Goal: Task Accomplishment & Management: Manage account settings

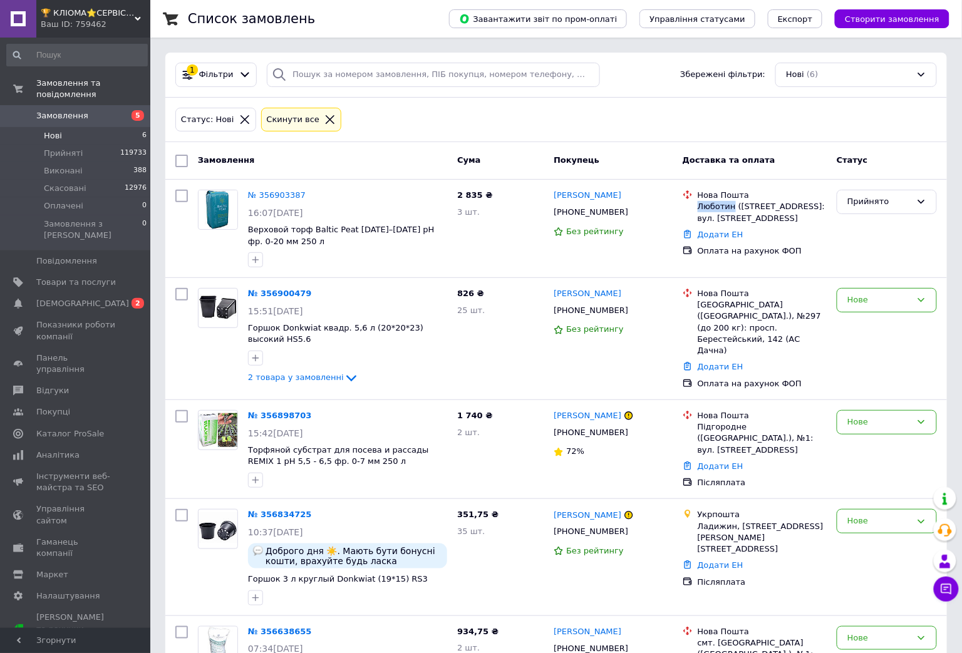
click at [77, 127] on li "Нові 6" at bounding box center [77, 136] width 154 height 18
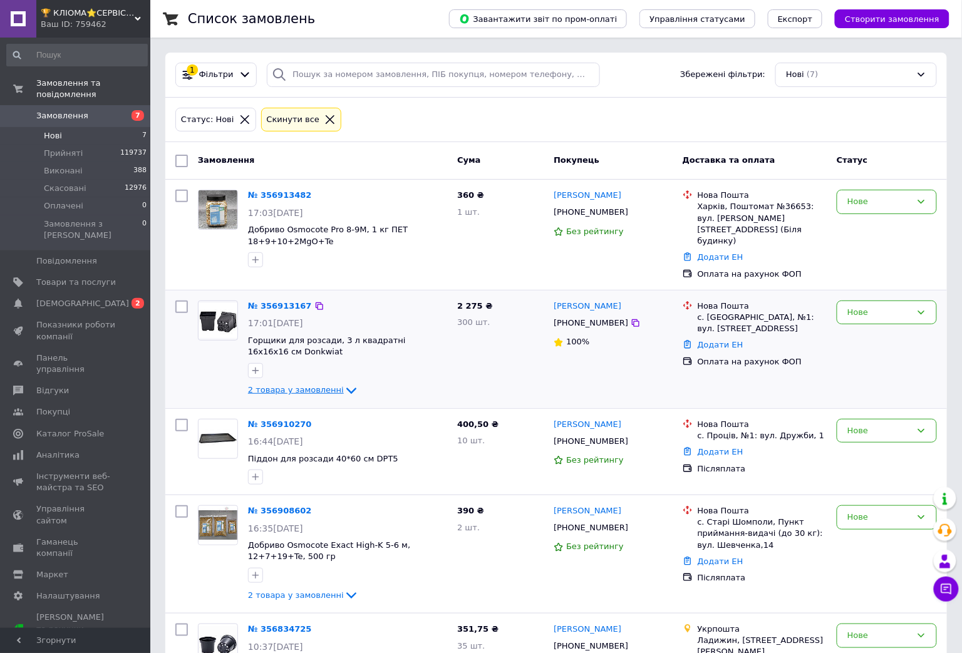
click at [301, 385] on span "2 товара у замовленні" at bounding box center [296, 389] width 96 height 9
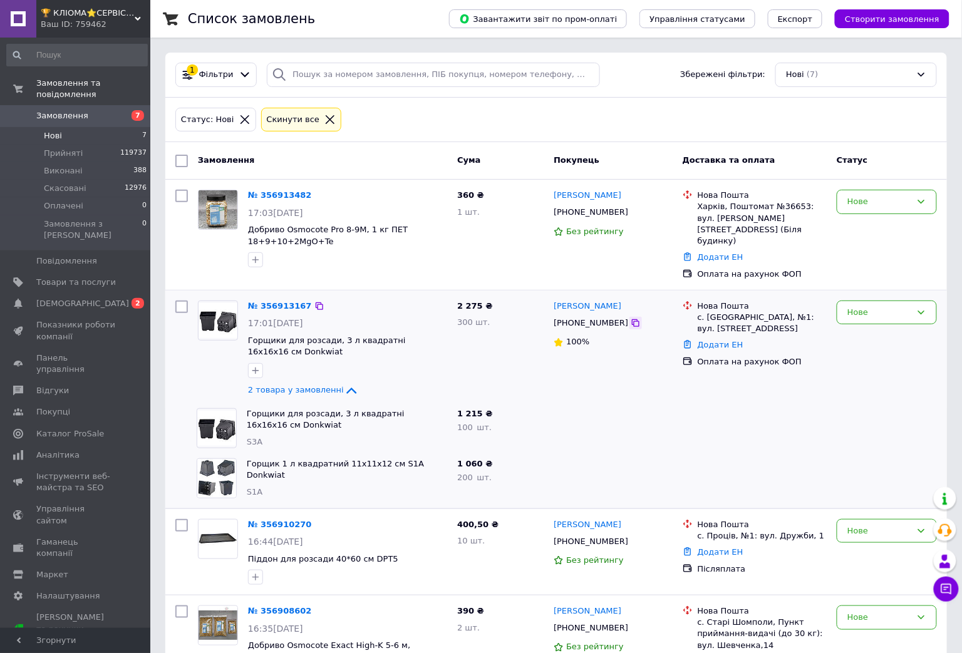
click at [632, 319] on icon at bounding box center [636, 323] width 8 height 8
click at [734, 312] on div "с. Святопетрівське, №1: вул. Центральна, 140" at bounding box center [762, 323] width 129 height 23
copy div "Святопетрівське"
drag, startPoint x: 872, startPoint y: 293, endPoint x: 865, endPoint y: 313, distance: 21.8
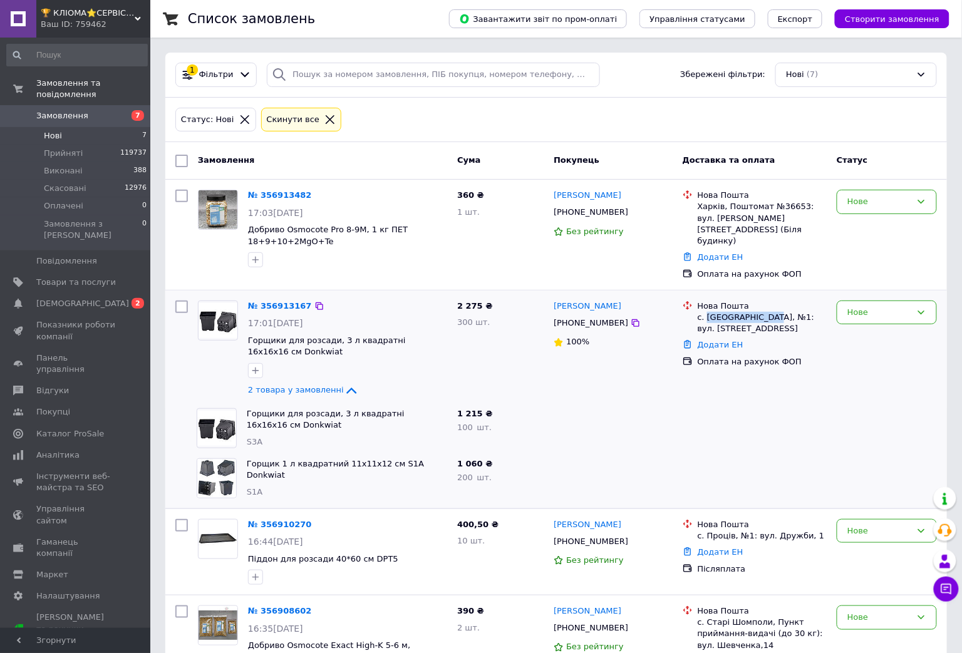
click at [871, 301] on div "Нове" at bounding box center [887, 313] width 100 height 24
click at [864, 327] on li "Прийнято" at bounding box center [887, 338] width 99 height 23
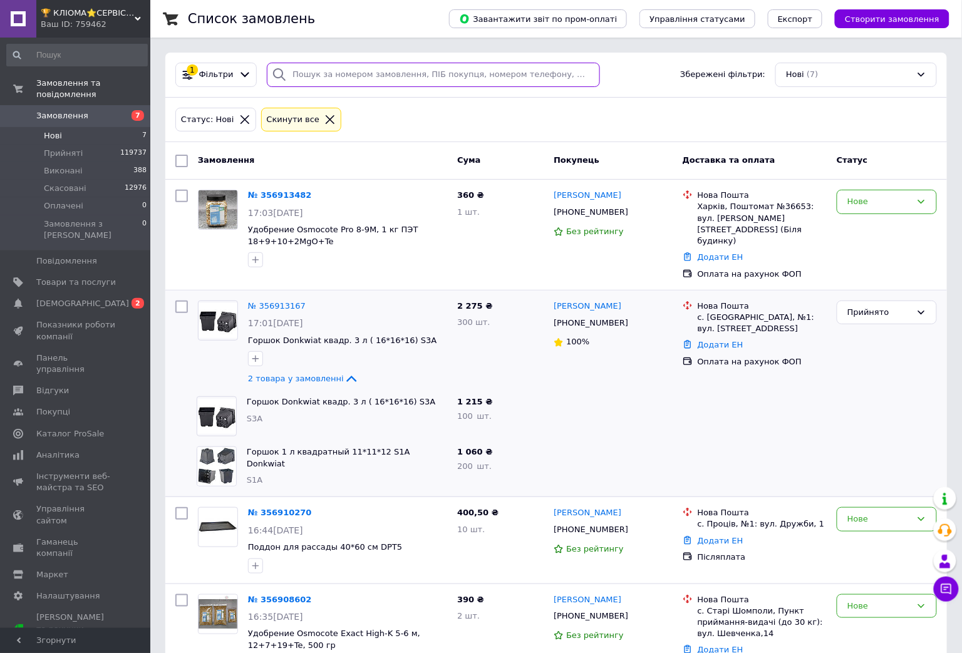
click at [454, 69] on input "search" at bounding box center [433, 75] width 333 height 24
paste input "0985970579"
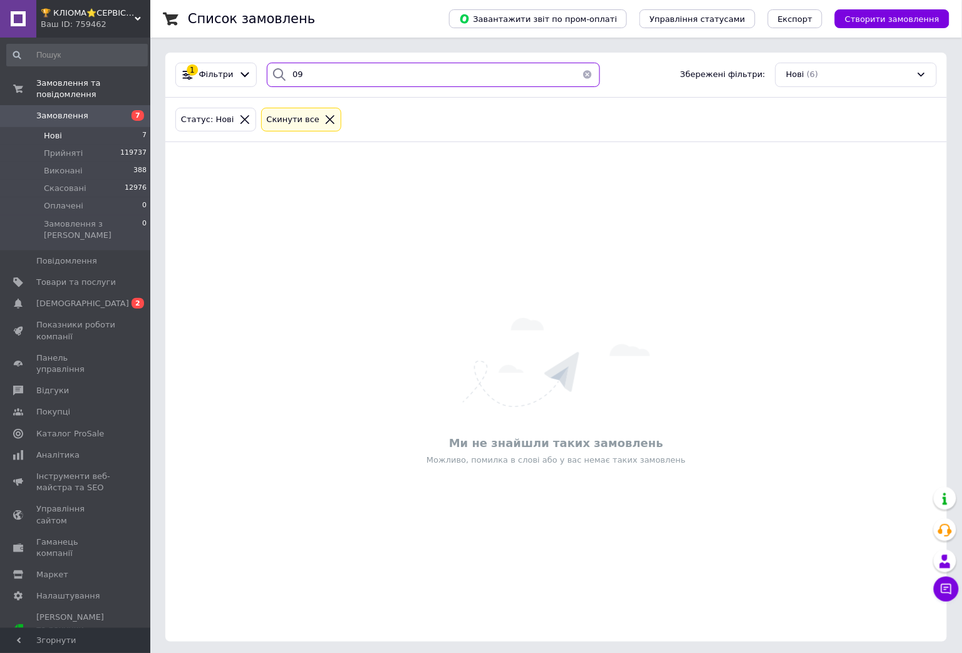
type input "0"
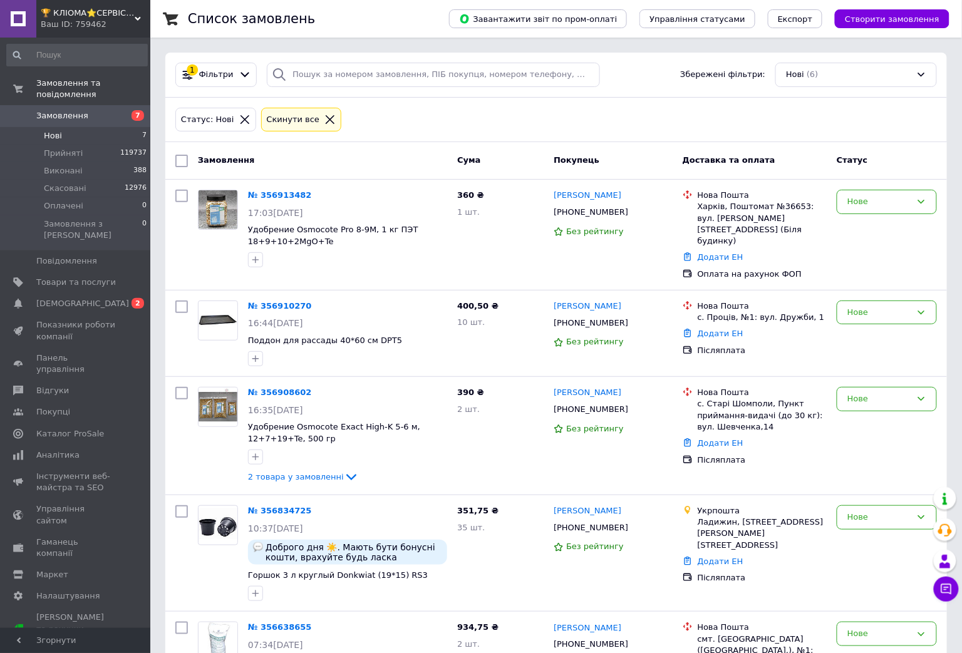
click at [93, 127] on li "Нові 7" at bounding box center [77, 136] width 154 height 18
click at [630, 211] on div at bounding box center [636, 212] width 13 height 13
click at [632, 214] on icon at bounding box center [636, 213] width 8 height 8
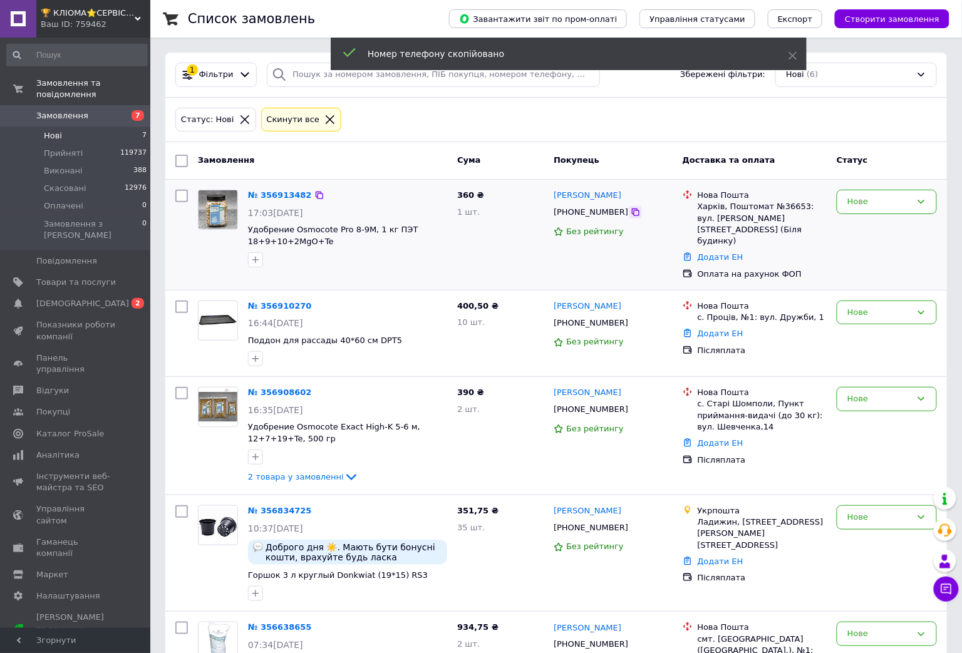
click at [632, 214] on icon at bounding box center [636, 213] width 8 height 8
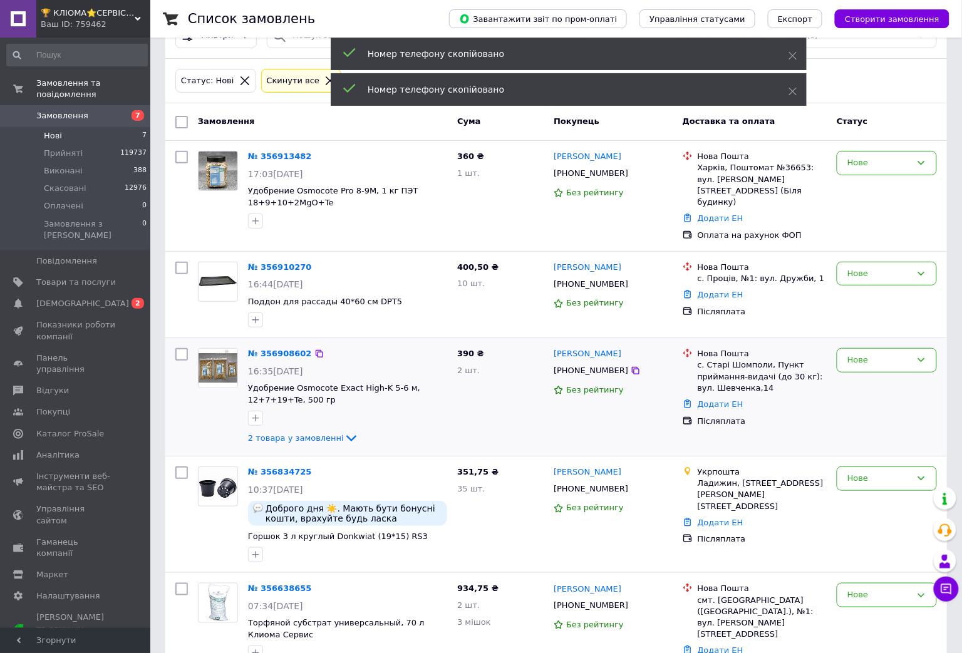
scroll to position [78, 0]
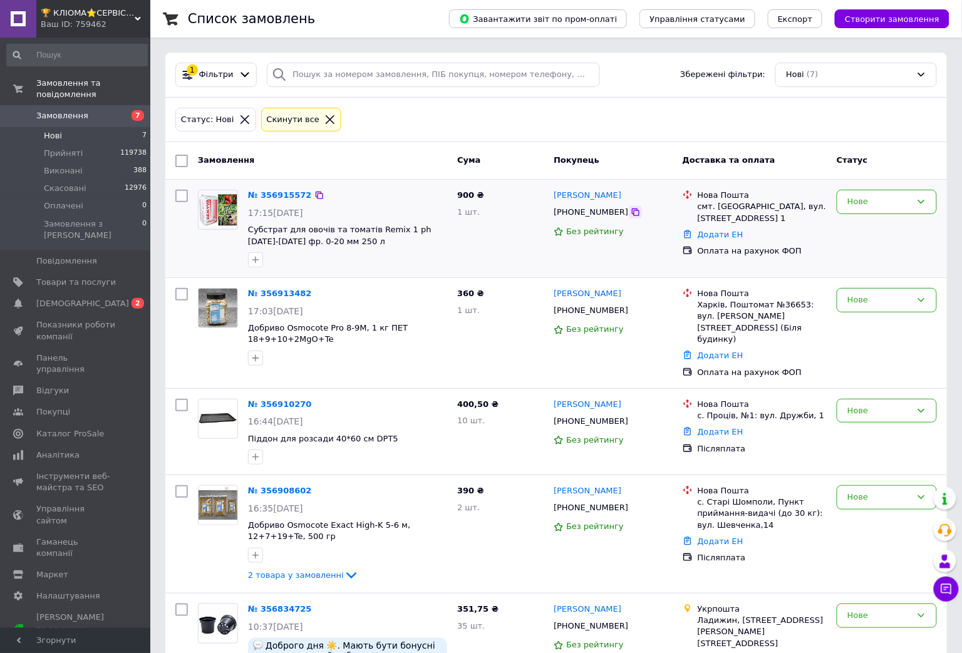
click at [632, 214] on icon at bounding box center [636, 213] width 8 height 8
click at [885, 405] on div "Нове" at bounding box center [880, 411] width 64 height 13
click at [871, 425] on li "Прийнято" at bounding box center [887, 436] width 99 height 23
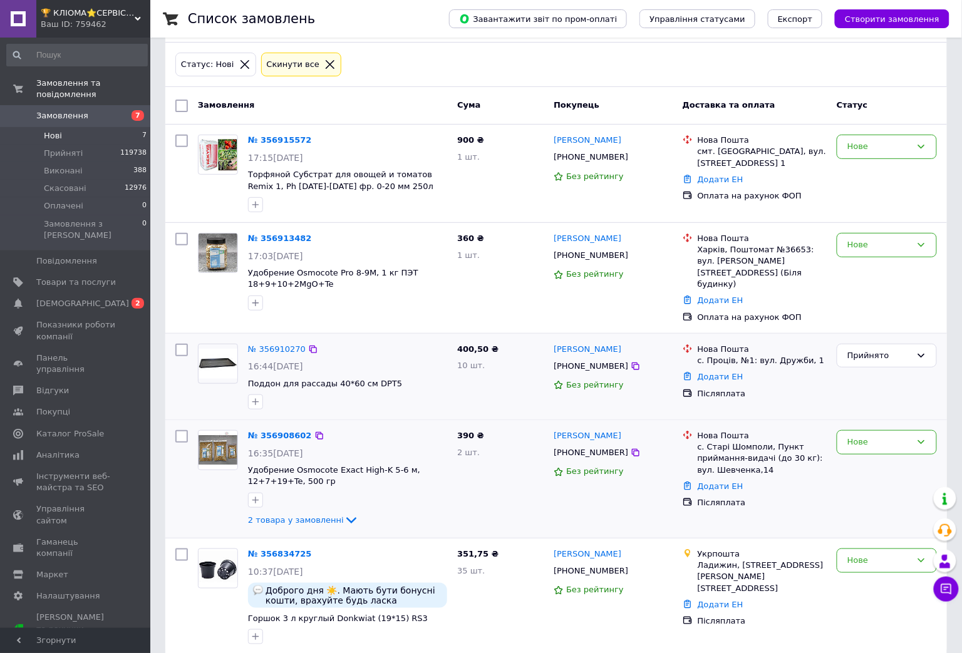
scroll to position [59, 0]
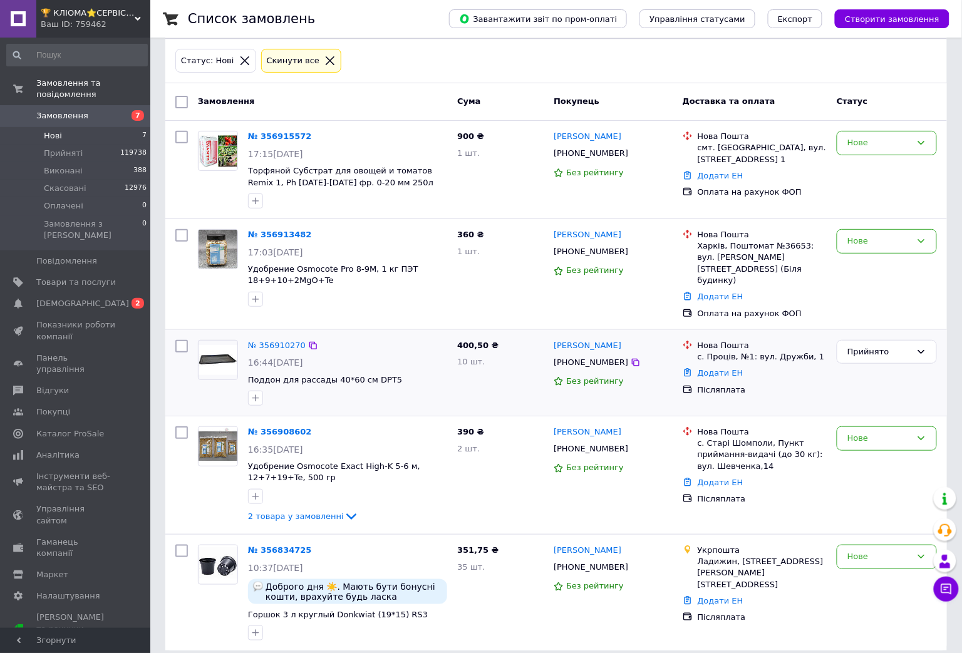
click at [78, 127] on li "Нові 7" at bounding box center [77, 136] width 154 height 18
click at [631, 563] on icon at bounding box center [636, 568] width 10 height 10
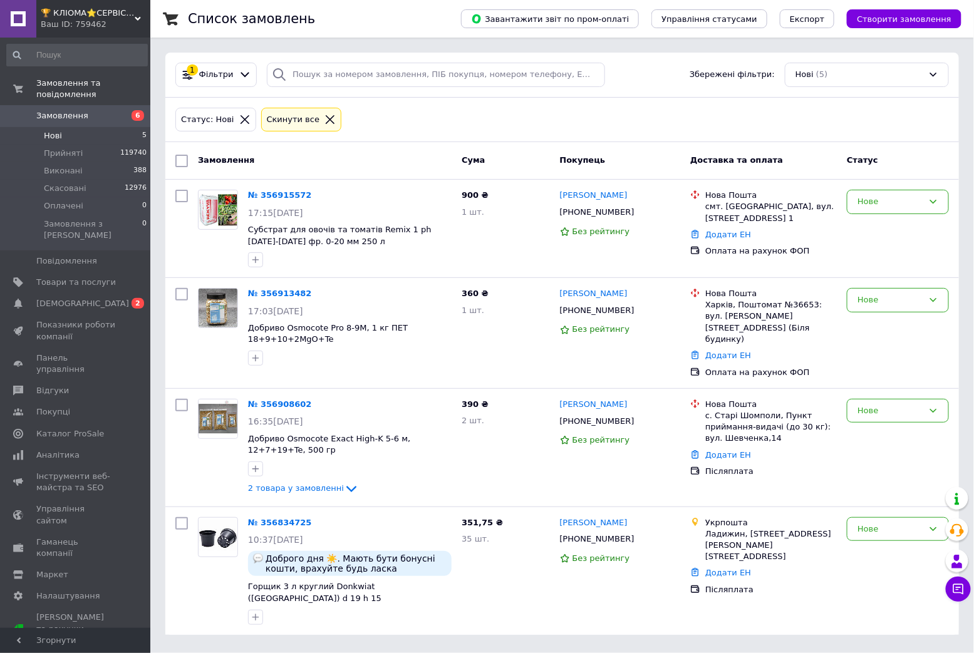
click at [60, 130] on span "Нові" at bounding box center [53, 135] width 18 height 11
